Goal: Information Seeking & Learning: Learn about a topic

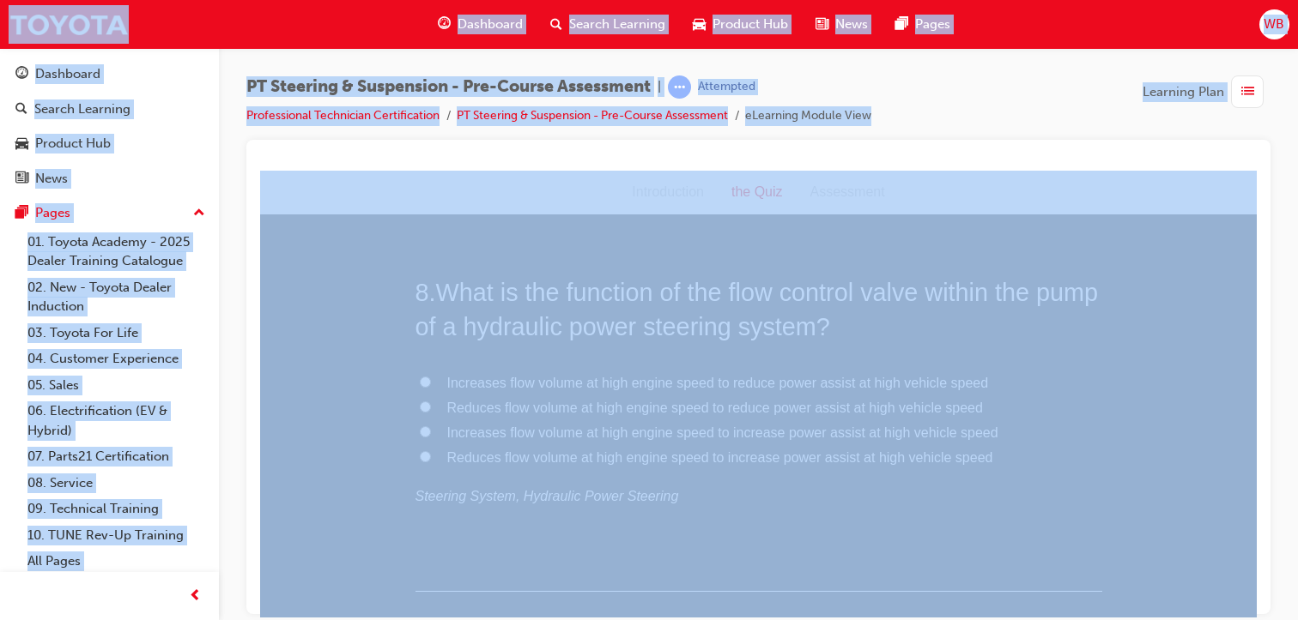
scroll to position [2562, 0]
drag, startPoint x: 1249, startPoint y: 469, endPoint x: 1523, endPoint y: 644, distance: 325.4
click at [420, 371] on input "Increases flow volume at high engine speed to reduce power assist at high vehic…" at bounding box center [425, 374] width 11 height 11
radio input "true"
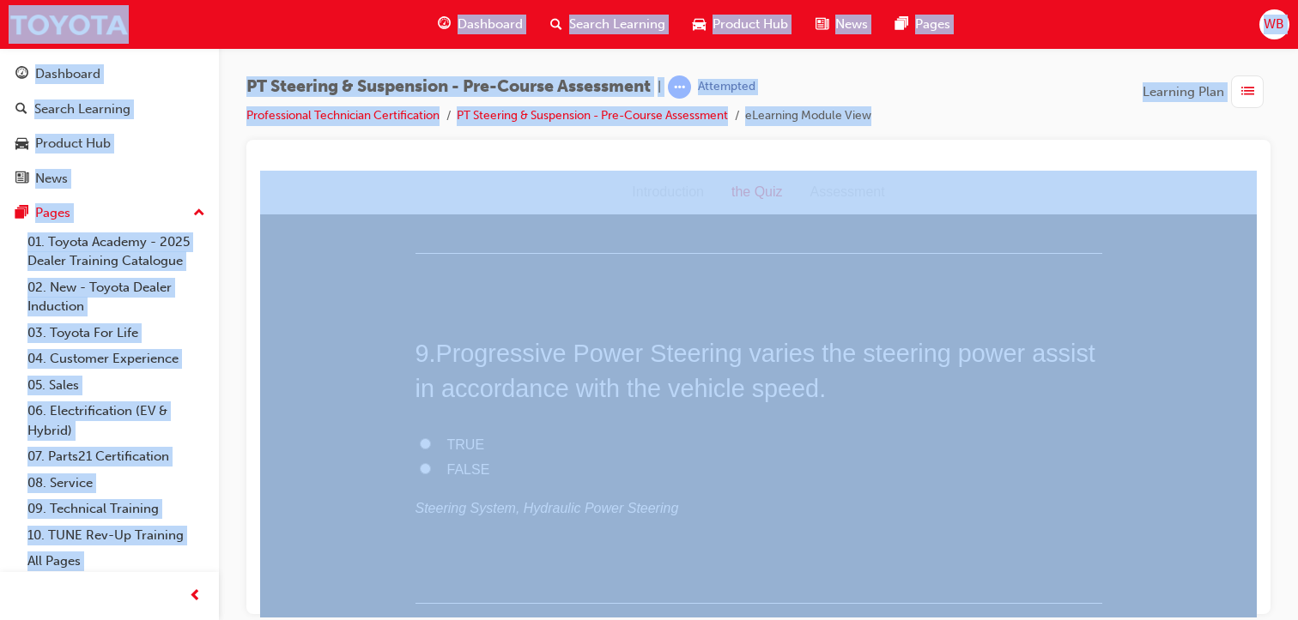
scroll to position [2919, 0]
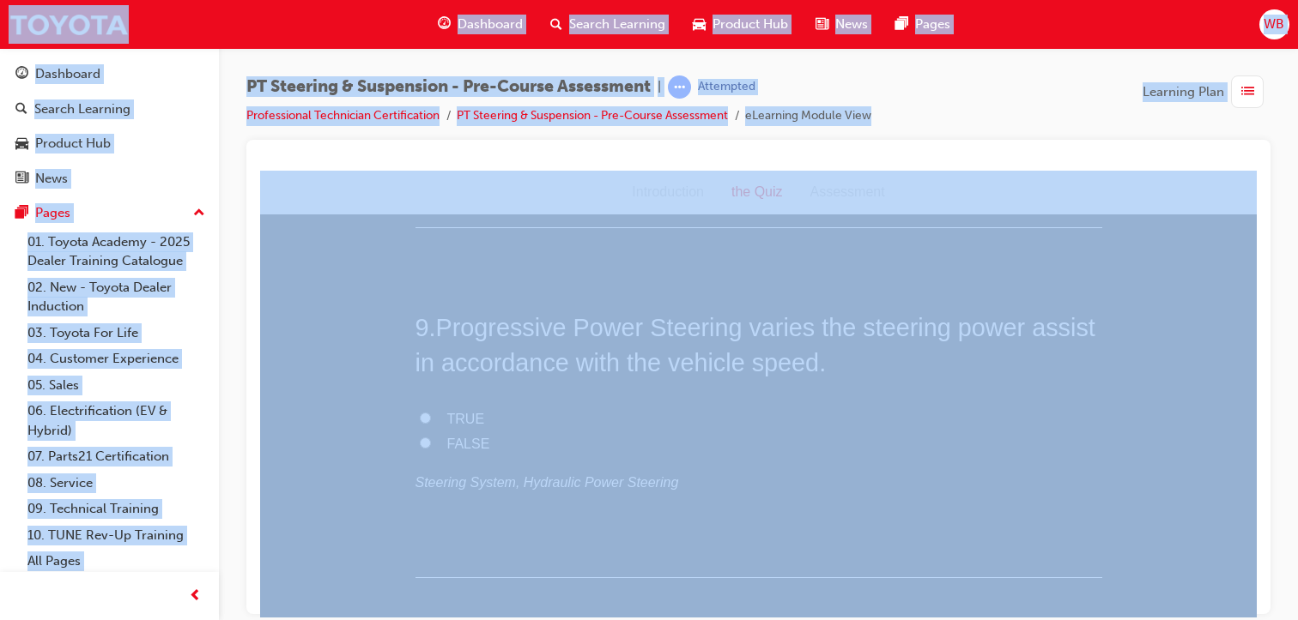
click at [420, 414] on input "TRUE" at bounding box center [425, 417] width 11 height 11
radio input "true"
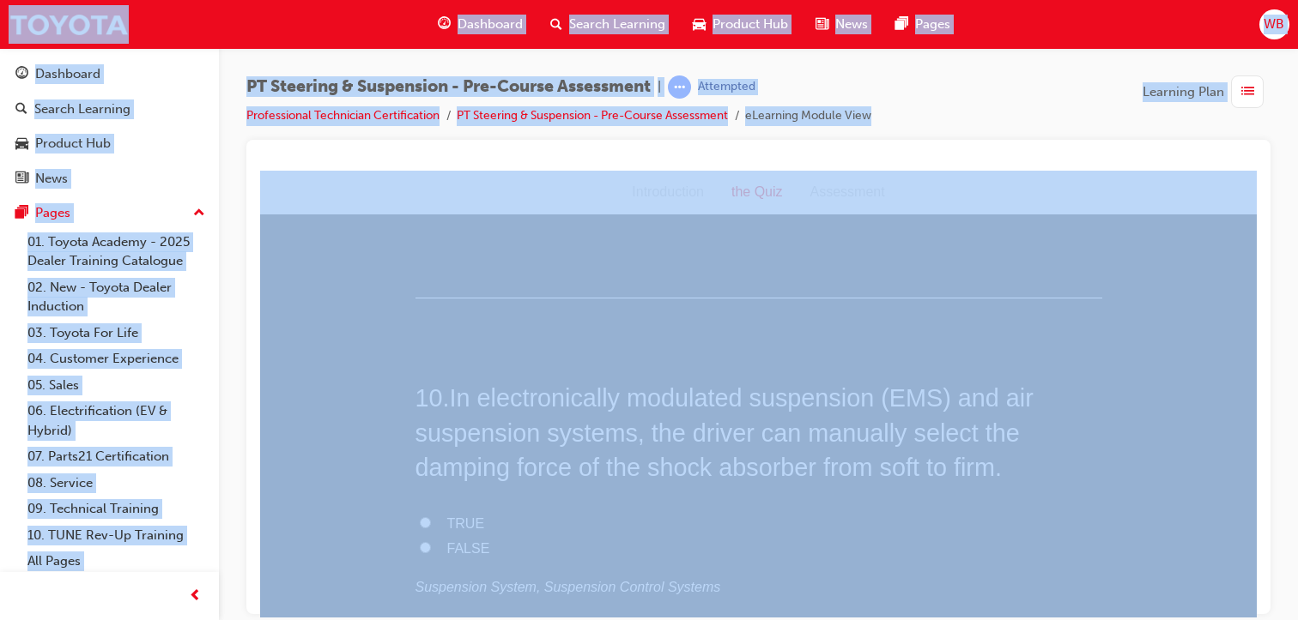
scroll to position [3211, 0]
click at [420, 505] on input "TRUE" at bounding box center [425, 509] width 11 height 11
radio input "true"
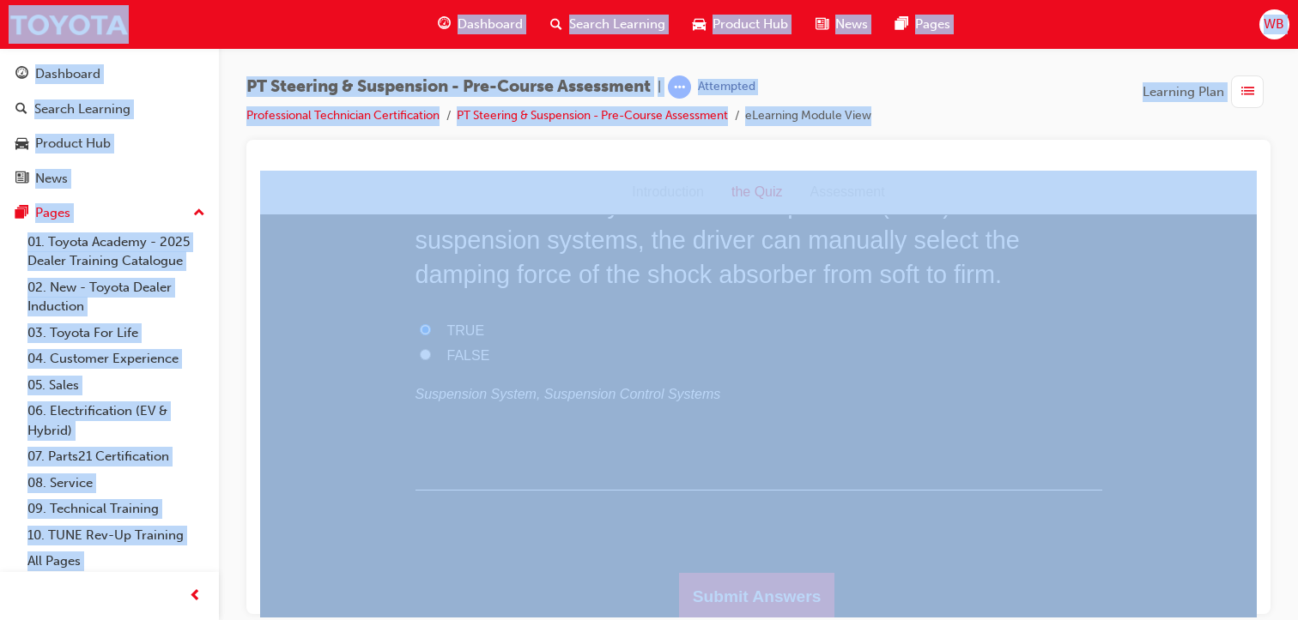
click at [784, 593] on button "Submit Answers" at bounding box center [757, 596] width 156 height 48
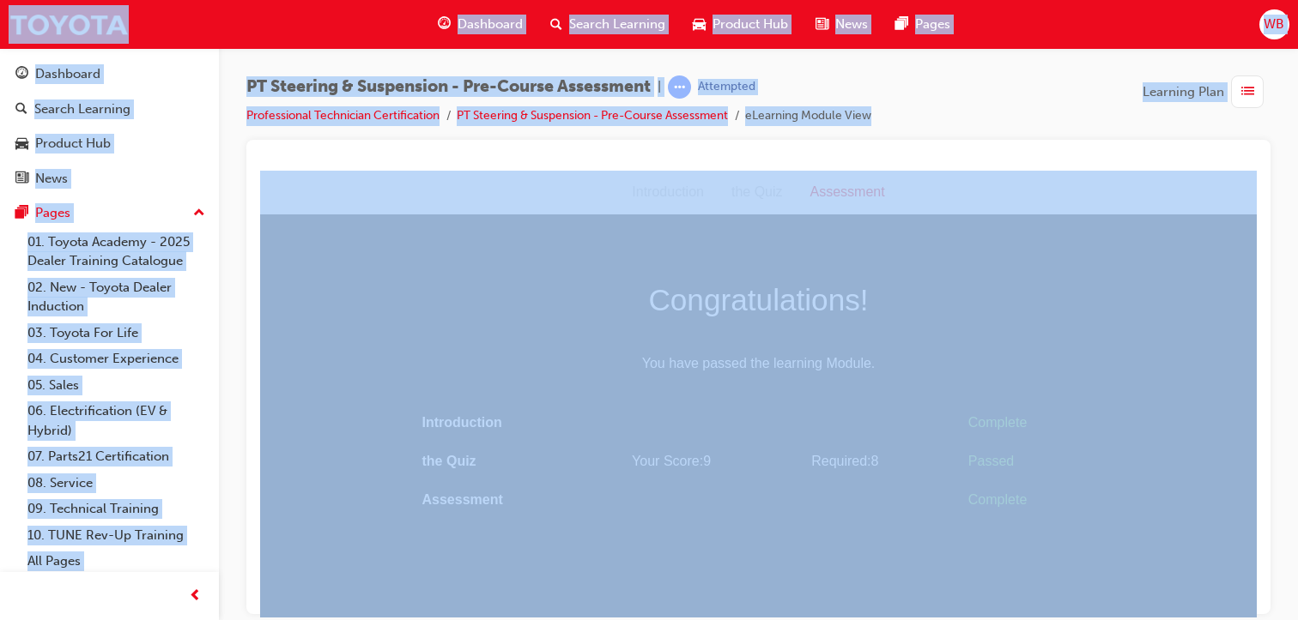
scroll to position [0, 0]
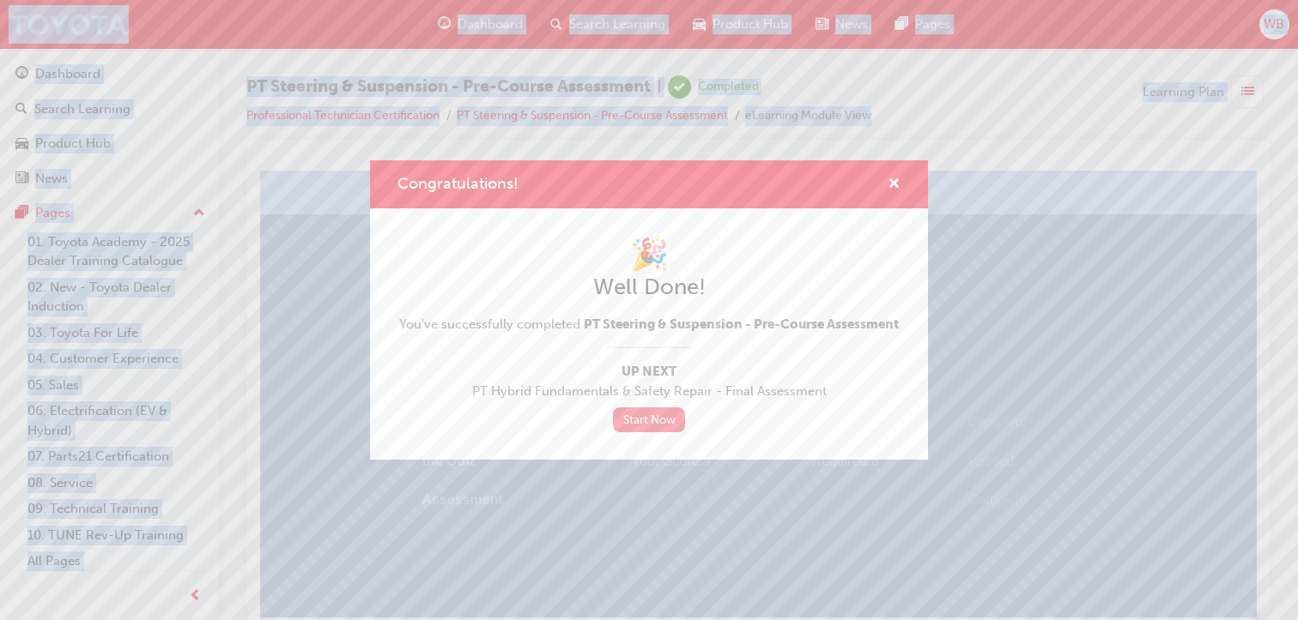
click at [645, 424] on link "Start Now" at bounding box center [649, 420] width 72 height 25
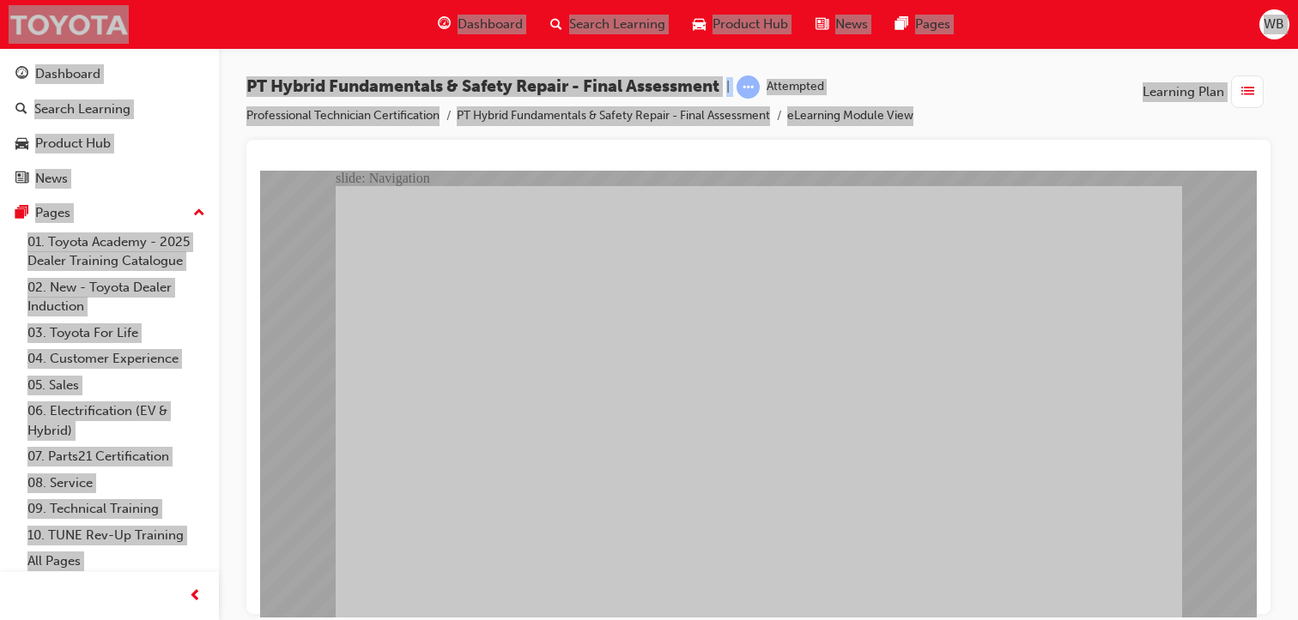
checkbox input "true"
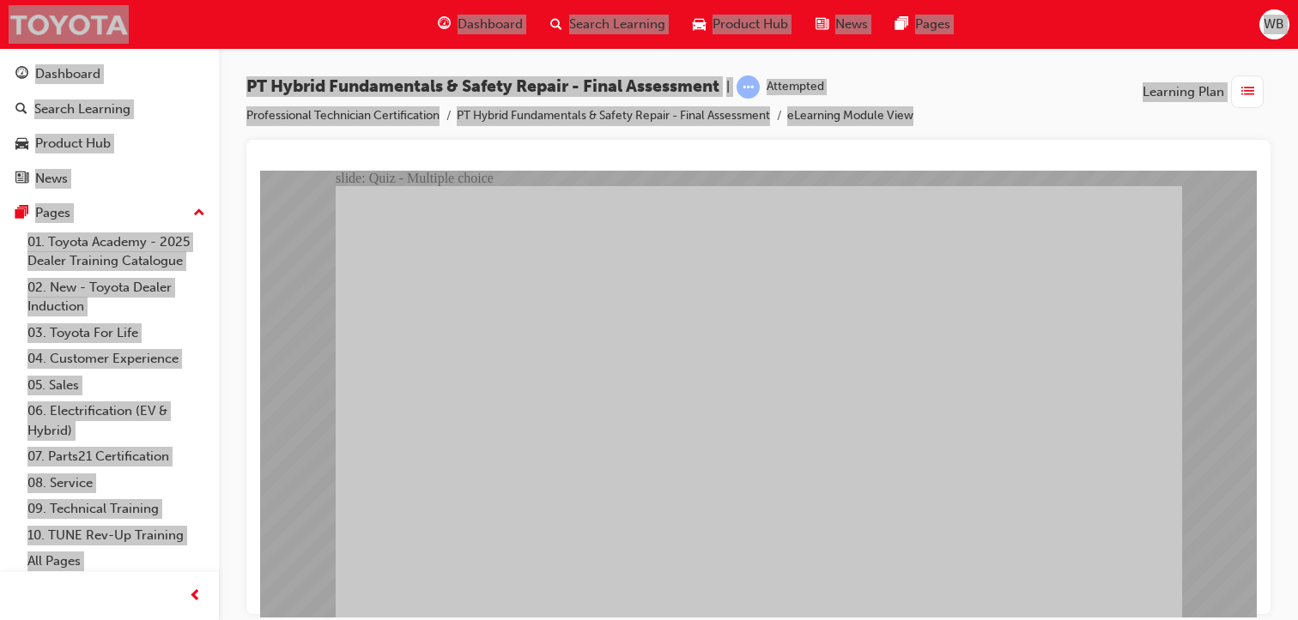
radio input "true"
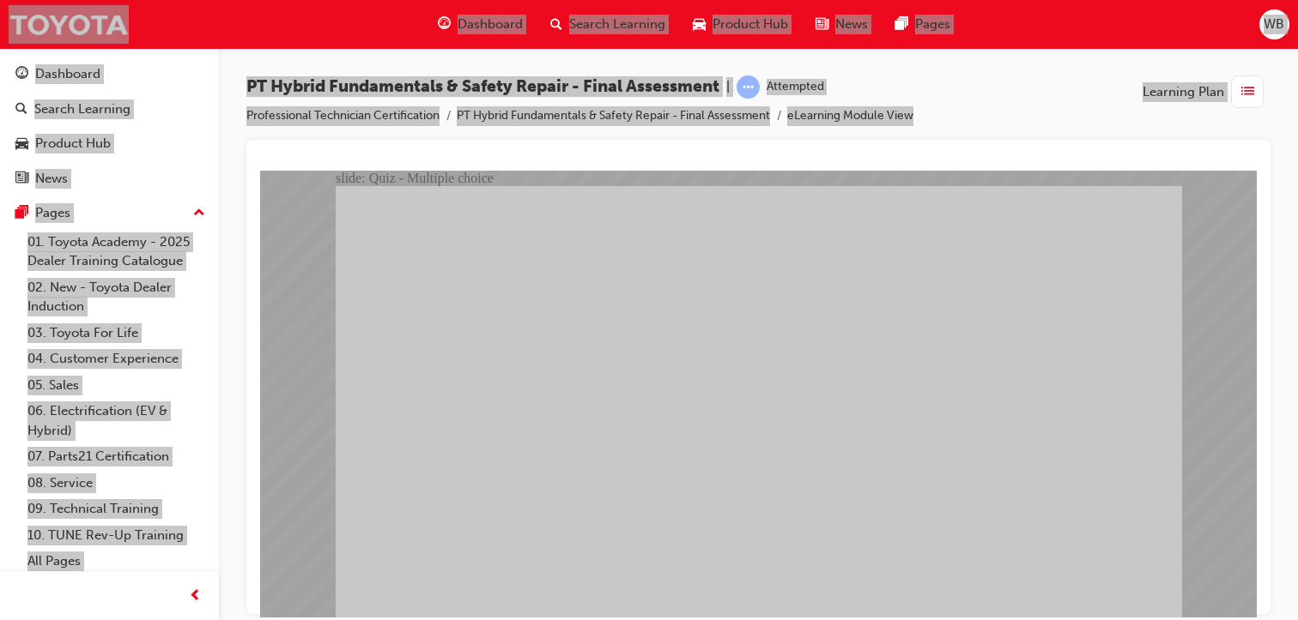
radio input "true"
checkbox input "true"
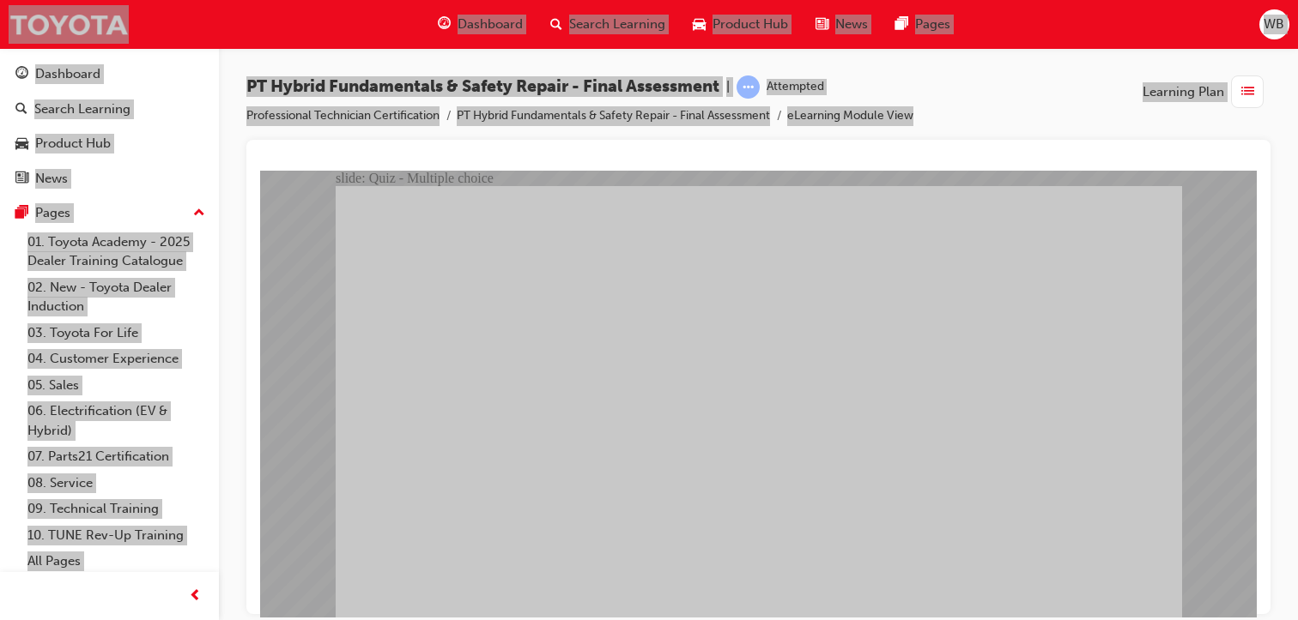
checkbox input "true"
radio input "true"
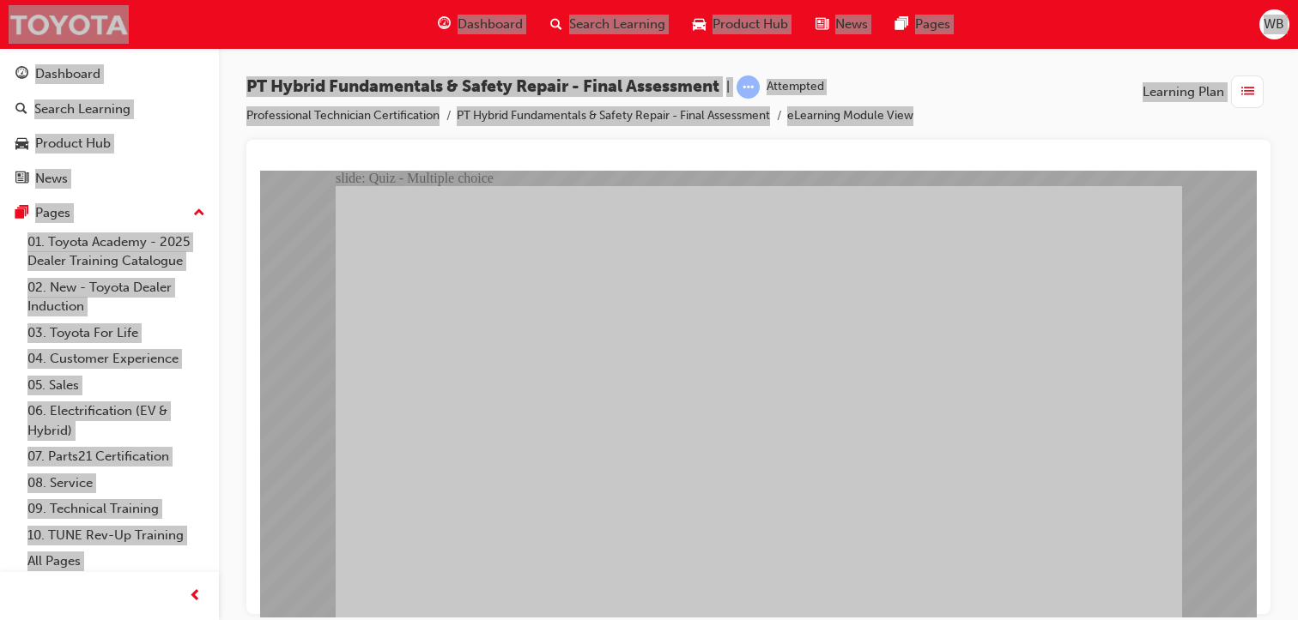
radio input "true"
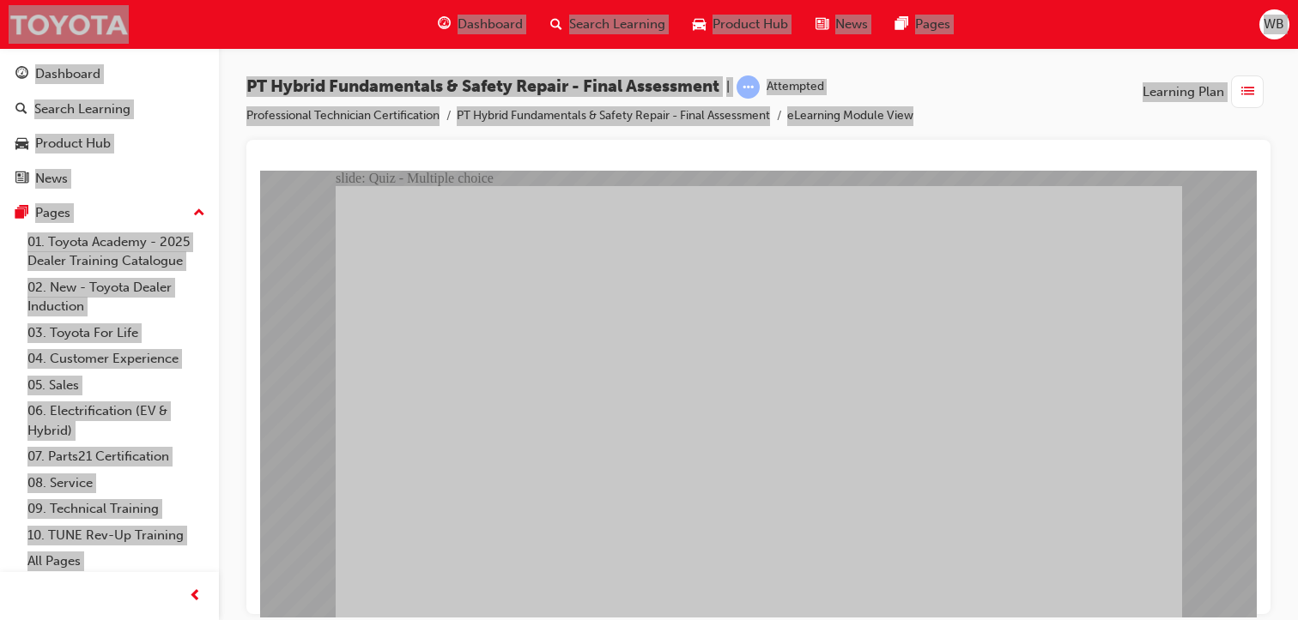
checkbox input "true"
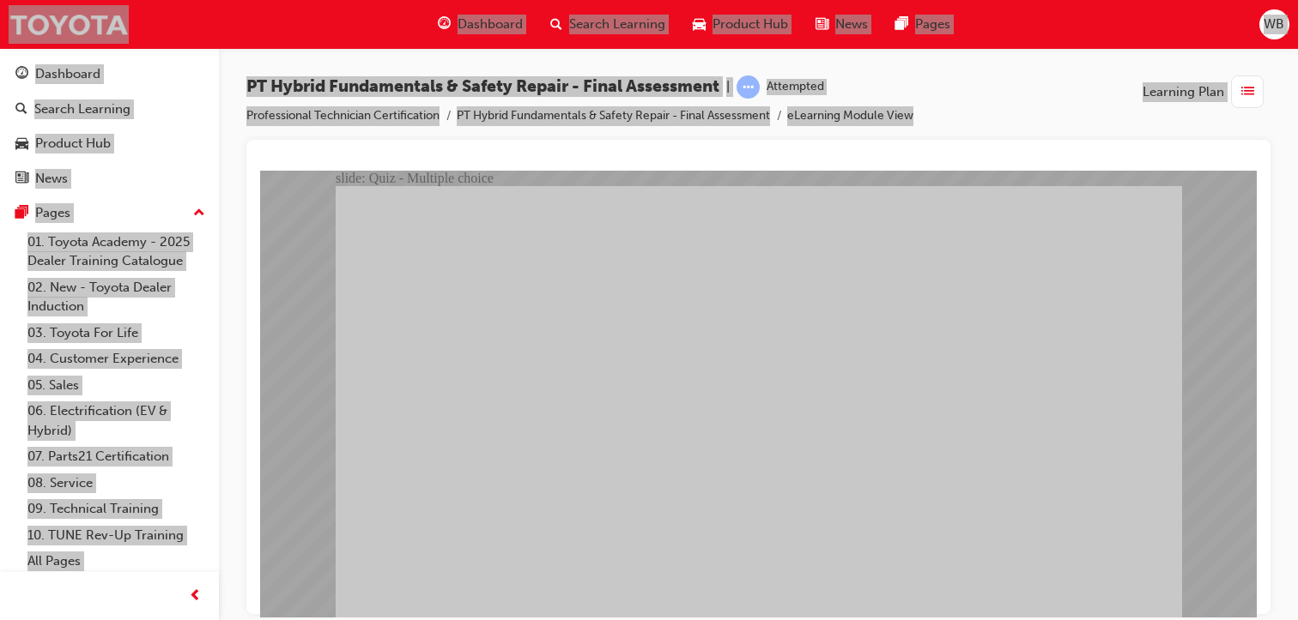
checkbox input "true"
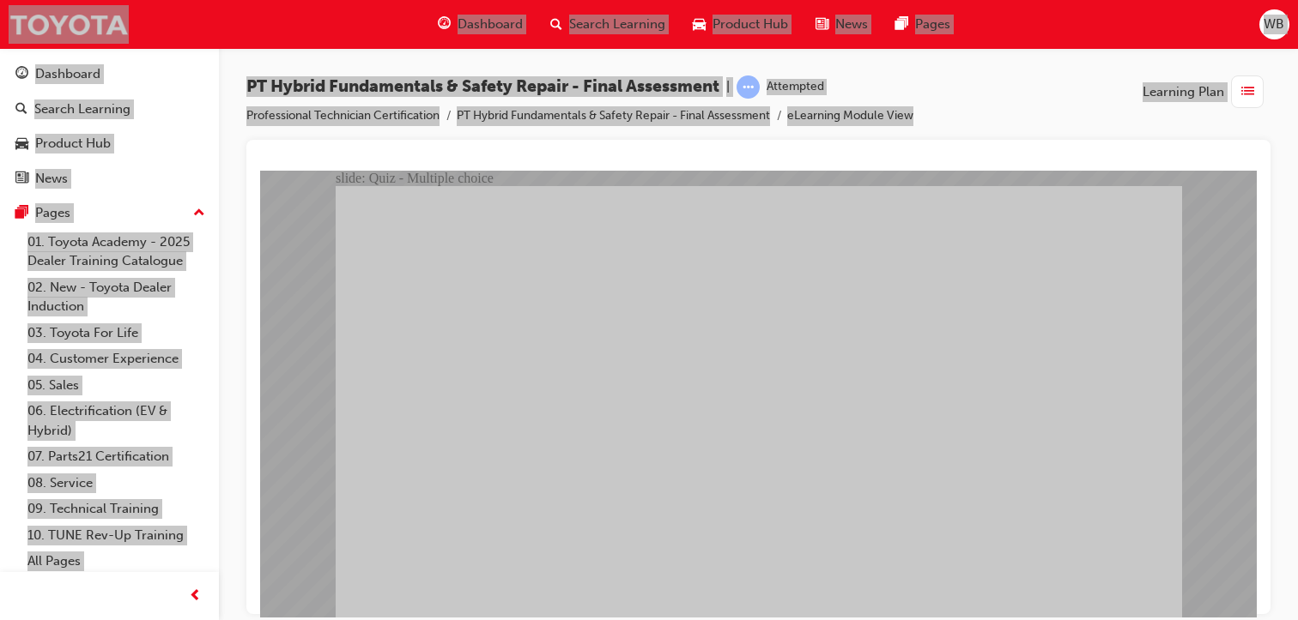
radio input "true"
radio input "false"
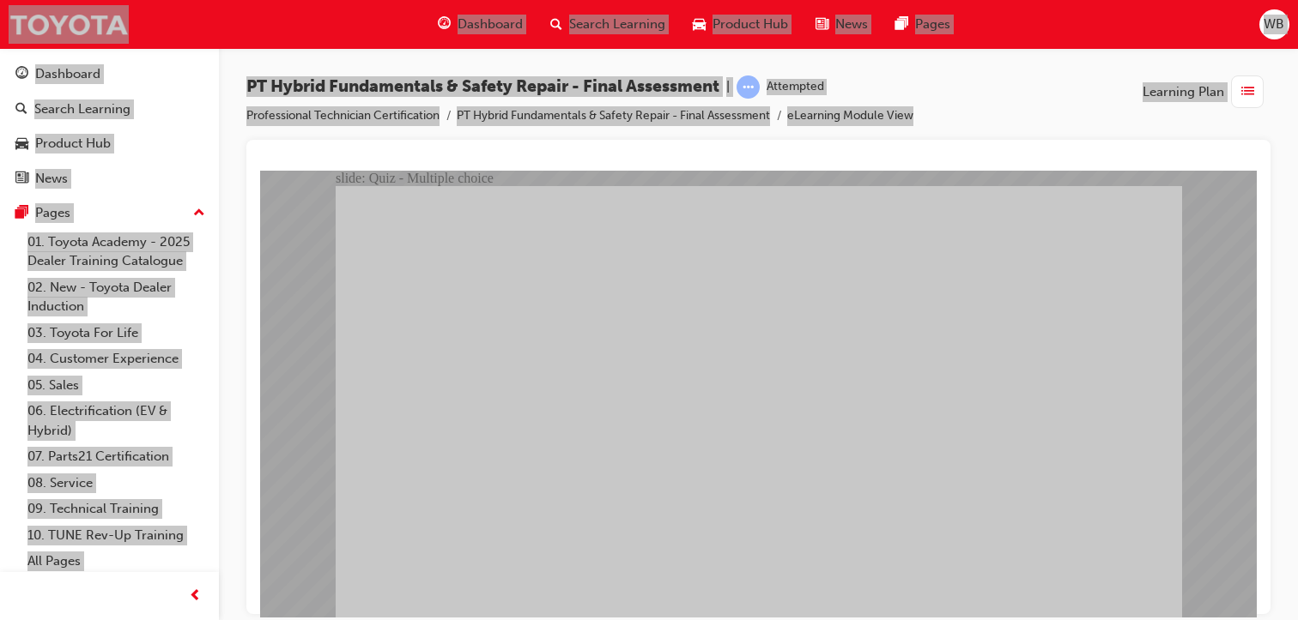
radio input "false"
radio input "true"
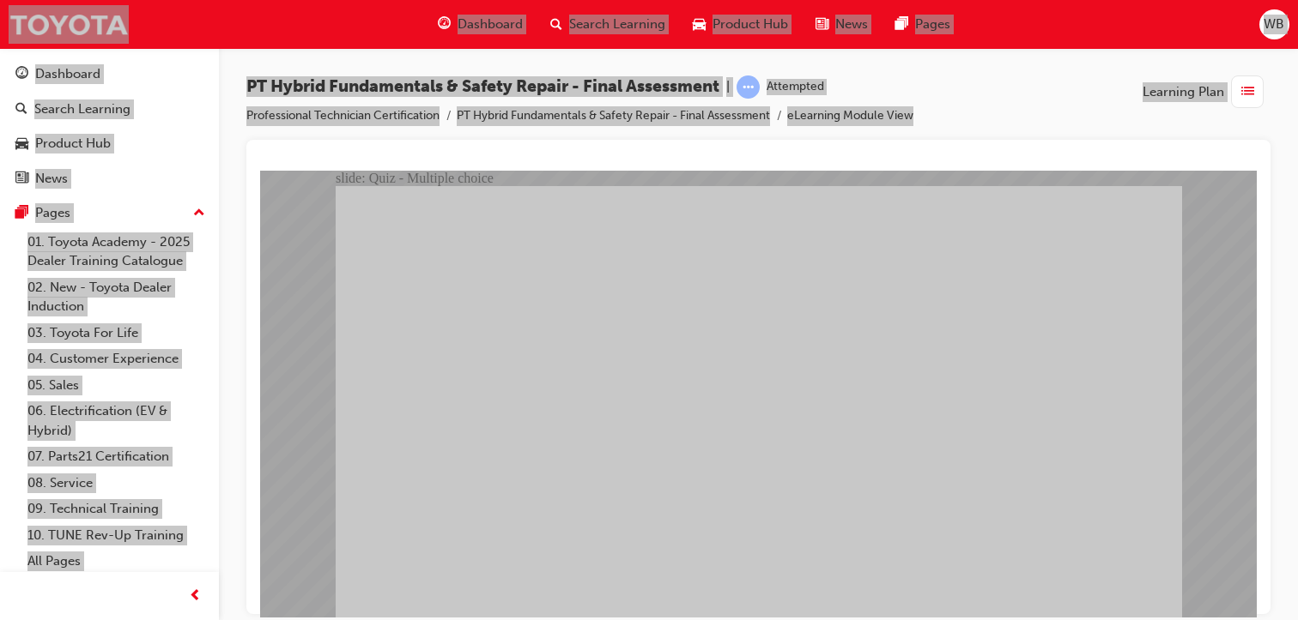
radio input "true"
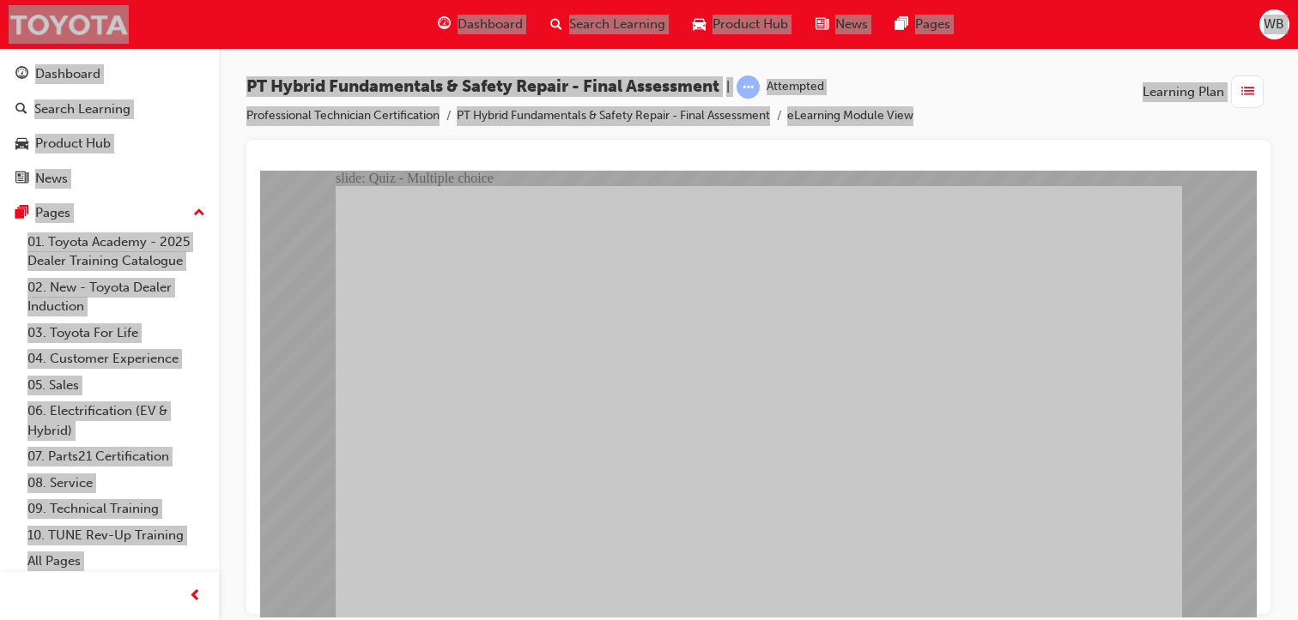
radio input "true"
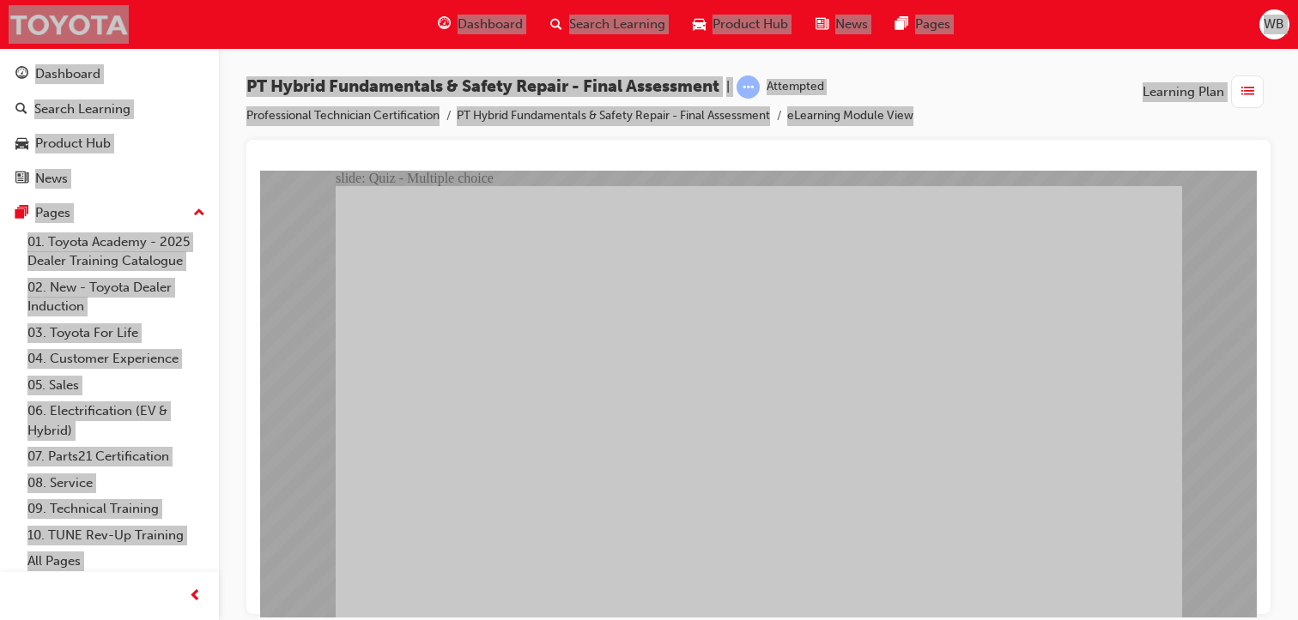
radio input "true"
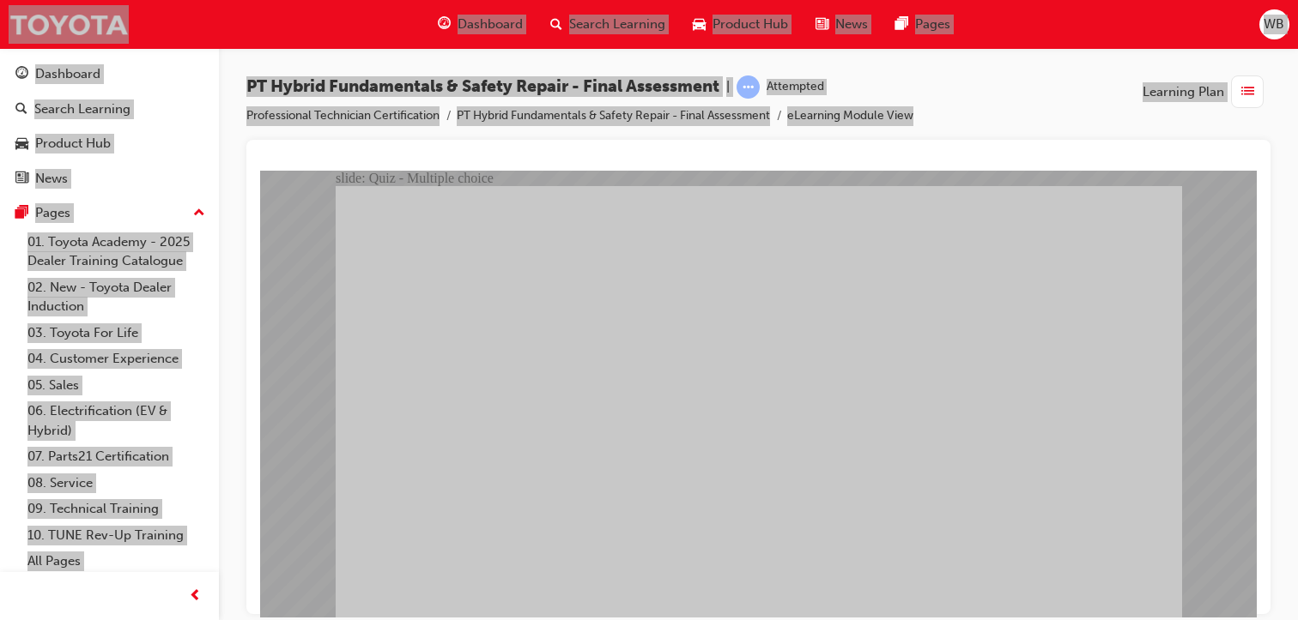
radio input "true"
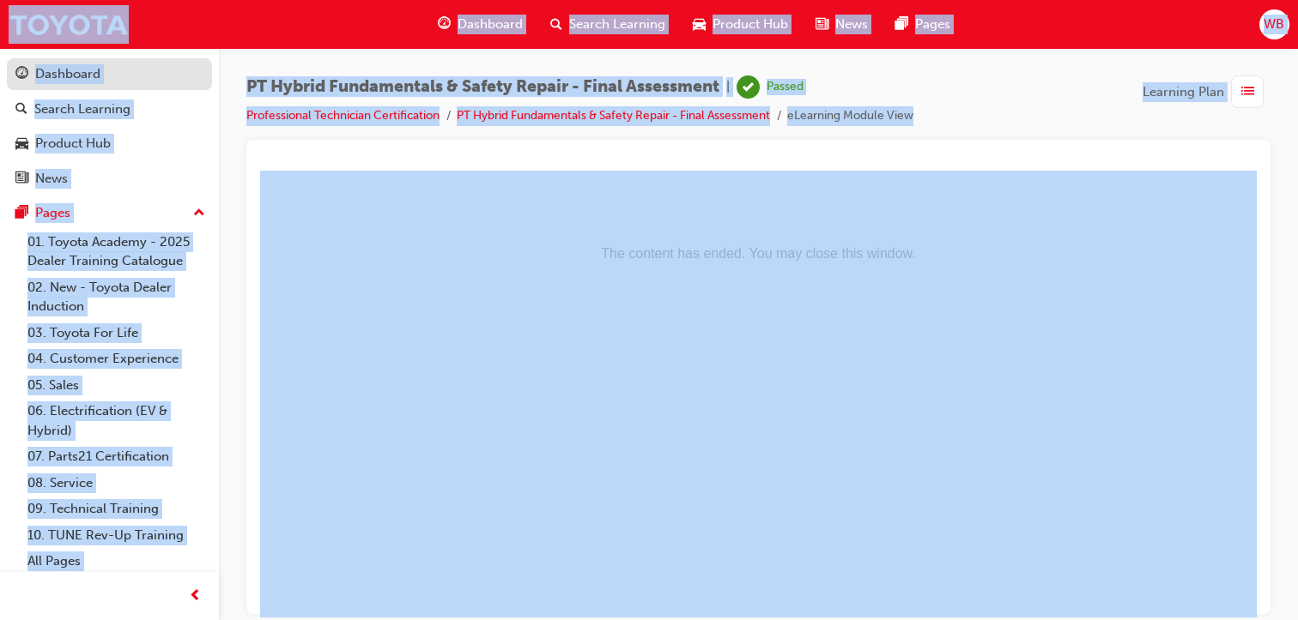
click at [89, 78] on div "Dashboard" at bounding box center [67, 74] width 65 height 20
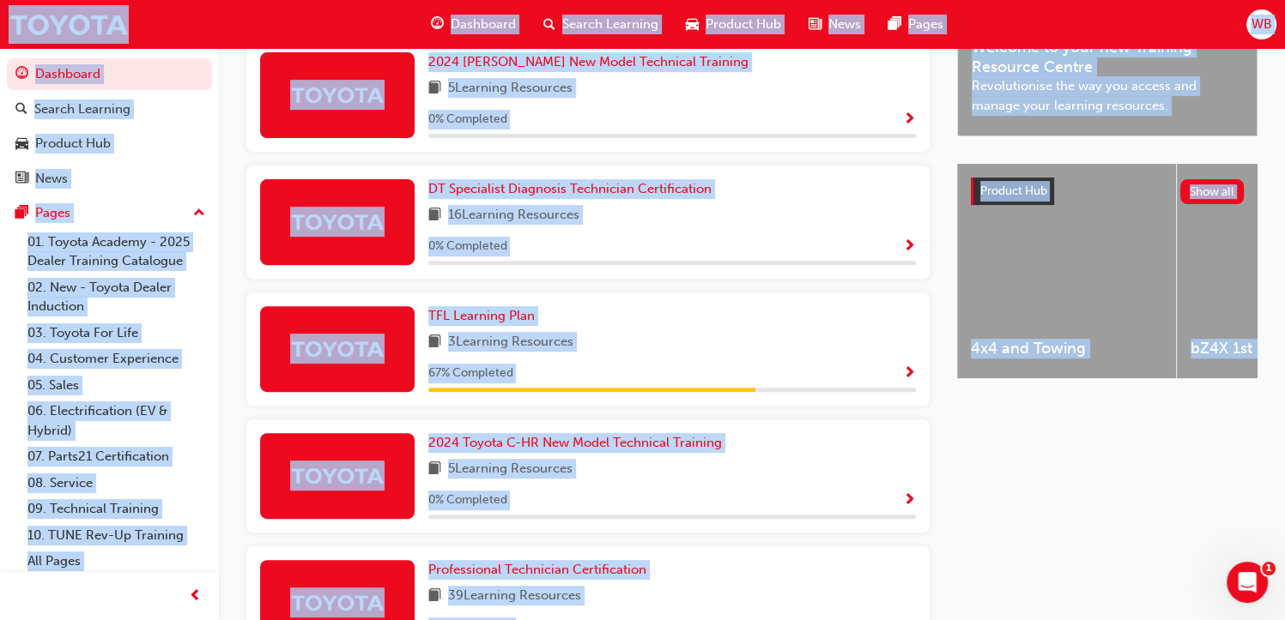
scroll to position [567, 0]
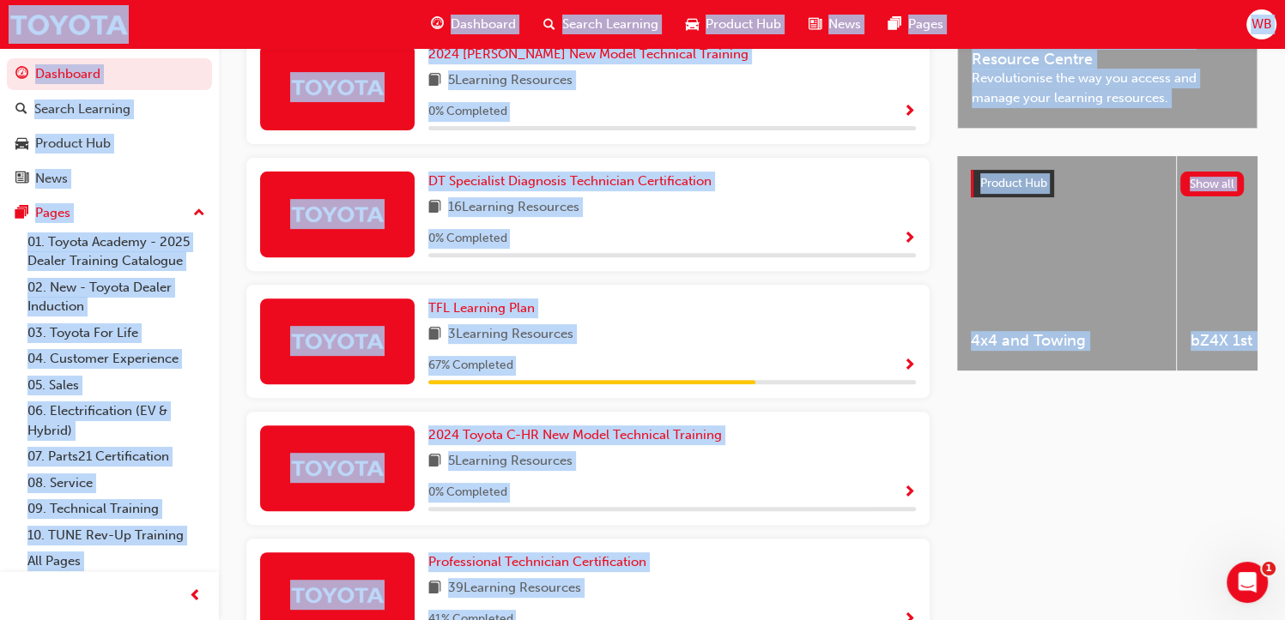
click at [384, 580] on img at bounding box center [337, 595] width 94 height 30
click at [653, 553] on link "Professional Technician Certification" at bounding box center [540, 563] width 225 height 20
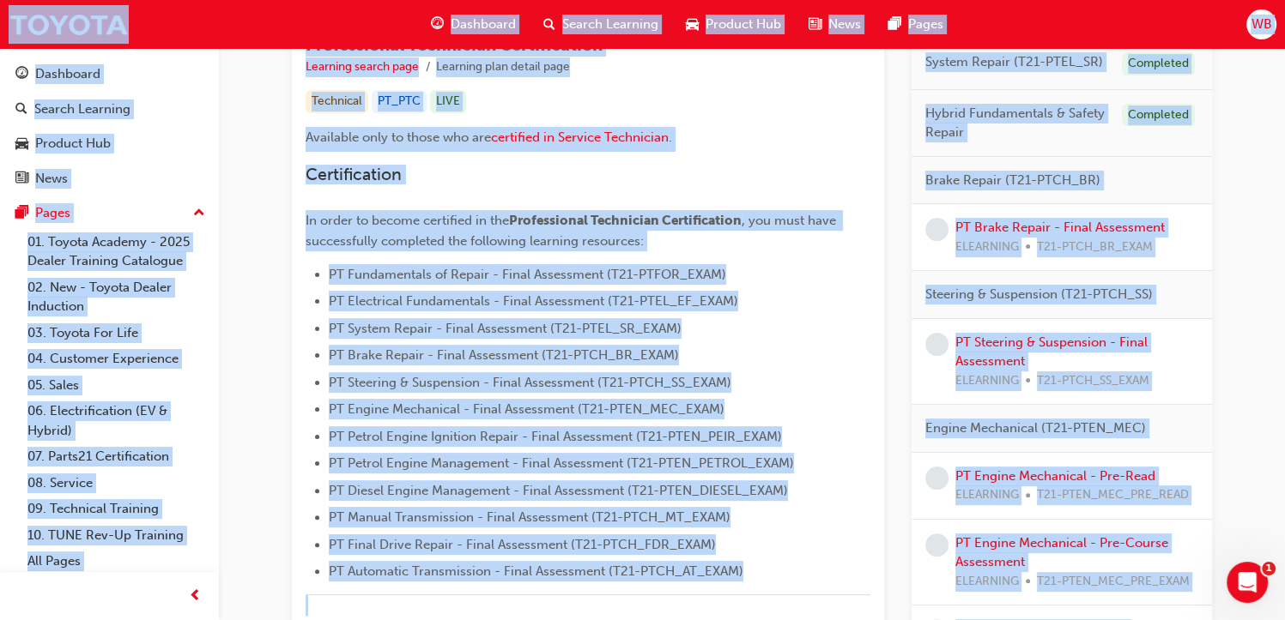
scroll to position [318, 0]
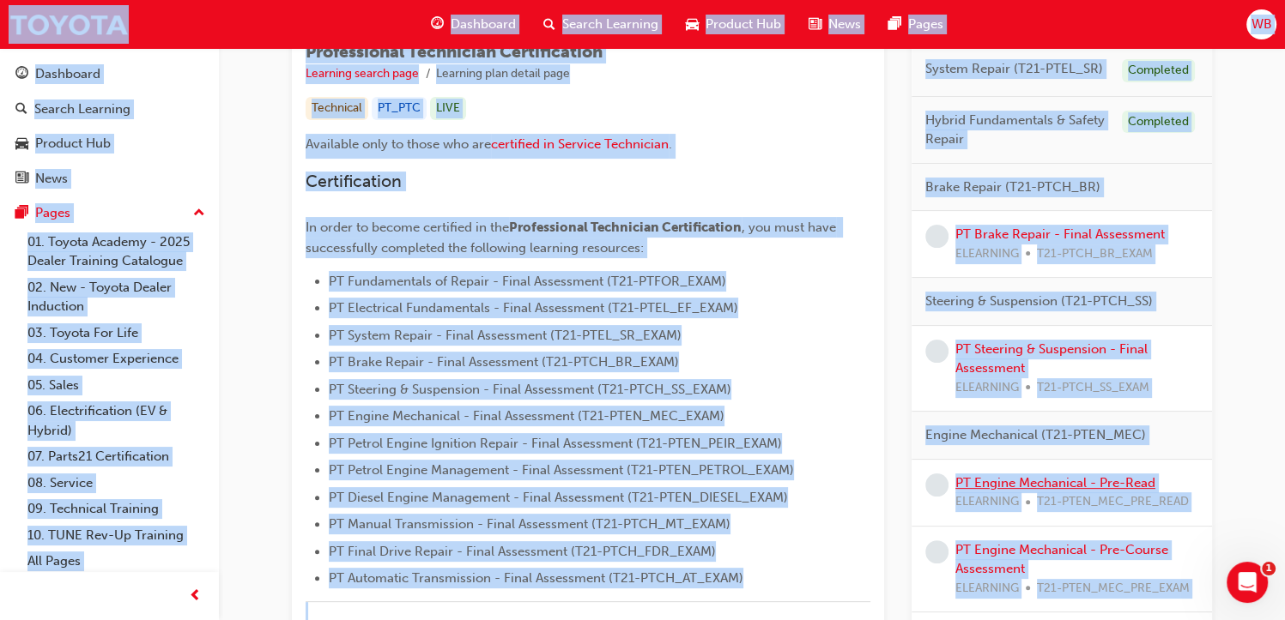
click at [1020, 485] on link "PT Engine Mechanical - Pre-Read" at bounding box center [1055, 482] width 200 height 15
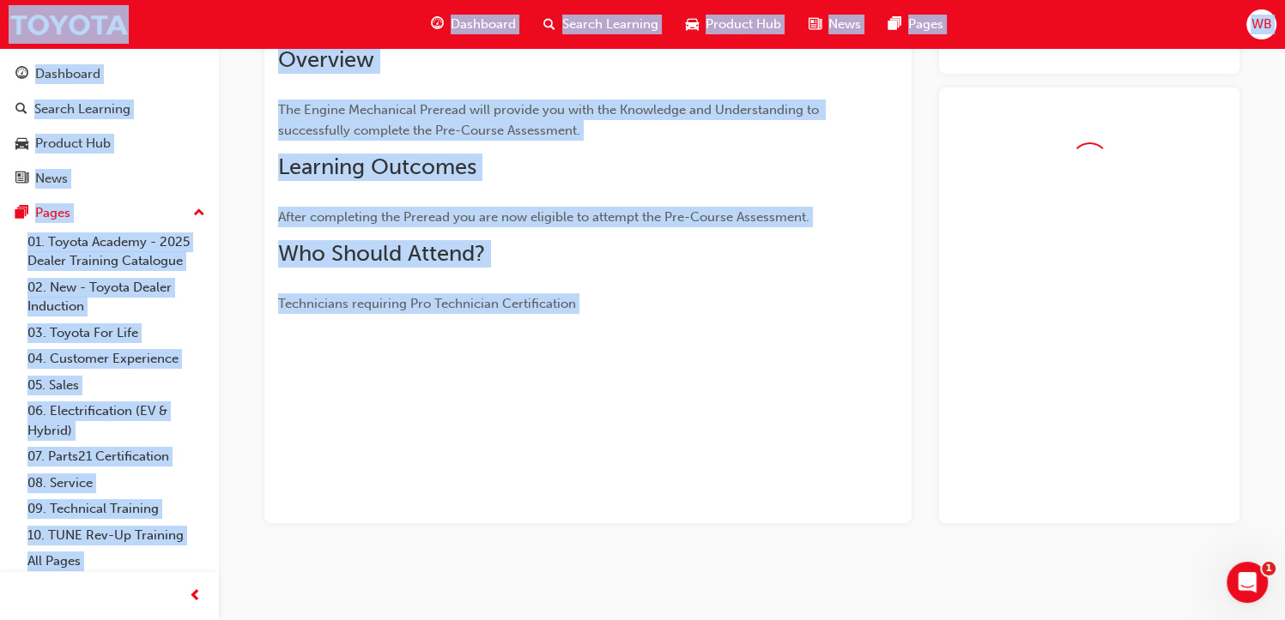
click at [1020, 485] on div at bounding box center [1089, 306] width 300 height 436
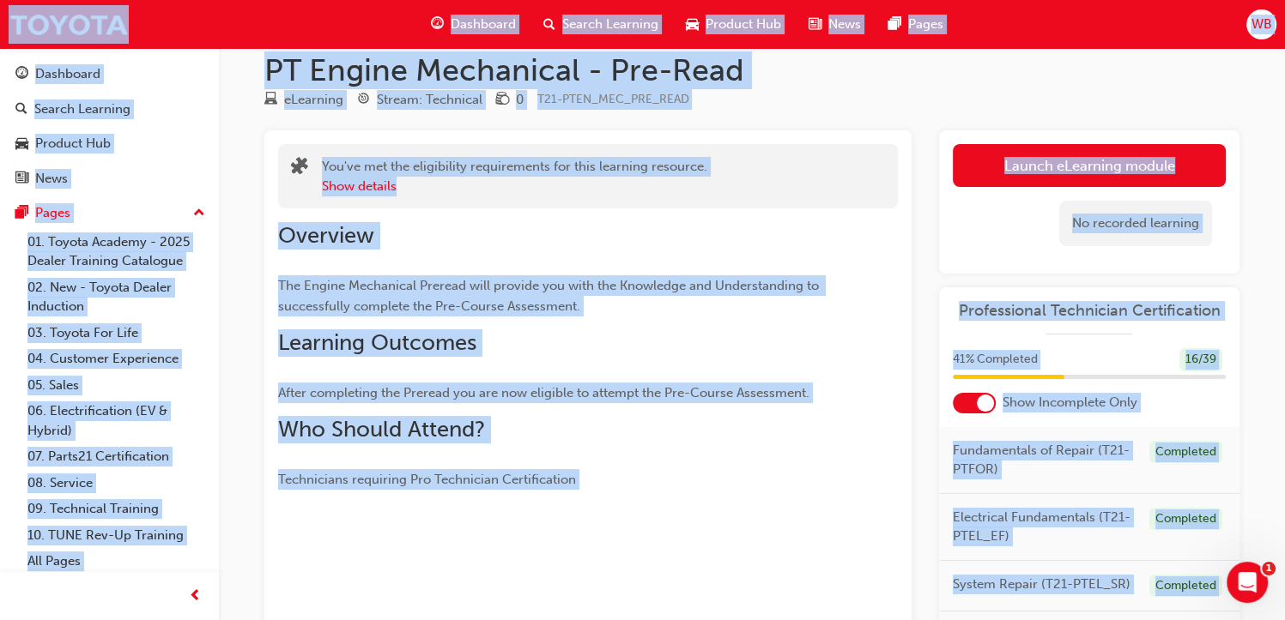
scroll to position [21, 0]
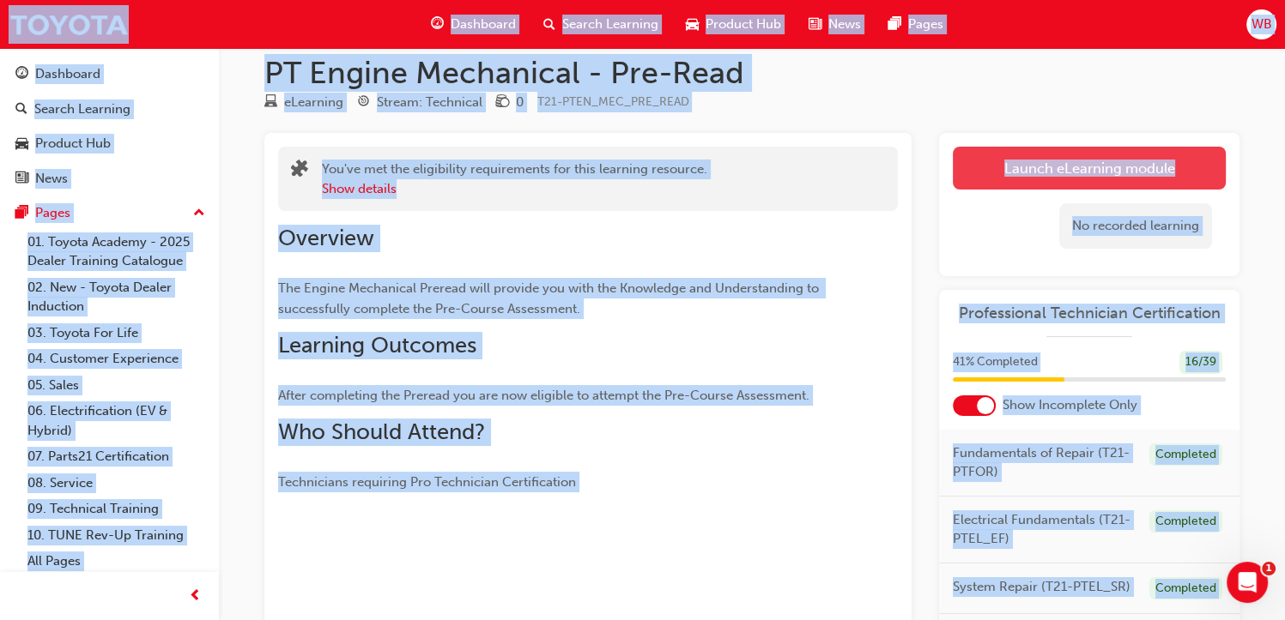
click at [1089, 174] on link "Launch eLearning module" at bounding box center [1089, 168] width 273 height 43
